Goal: Transaction & Acquisition: Download file/media

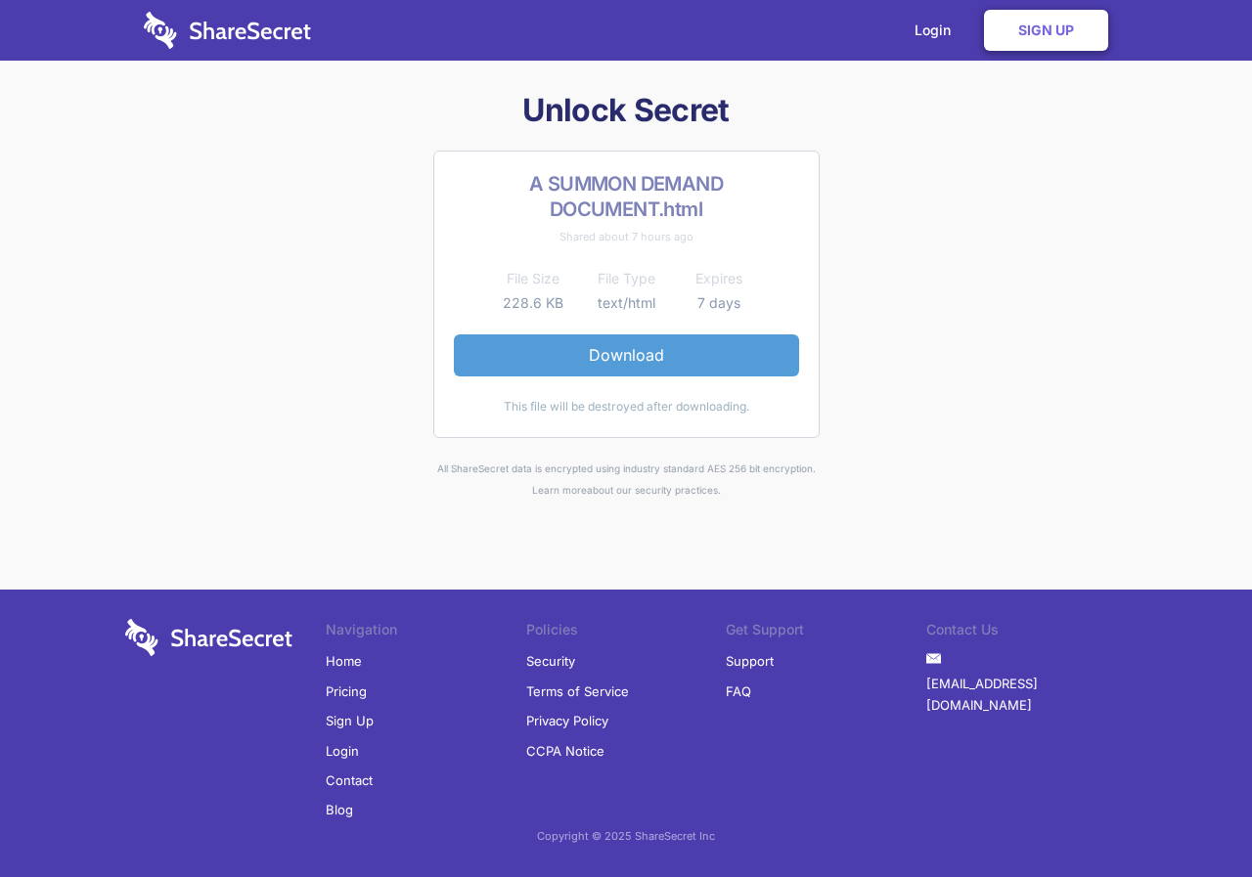
click at [642, 354] on link "Download" at bounding box center [626, 355] width 345 height 41
